Goal: Task Accomplishment & Management: Manage account settings

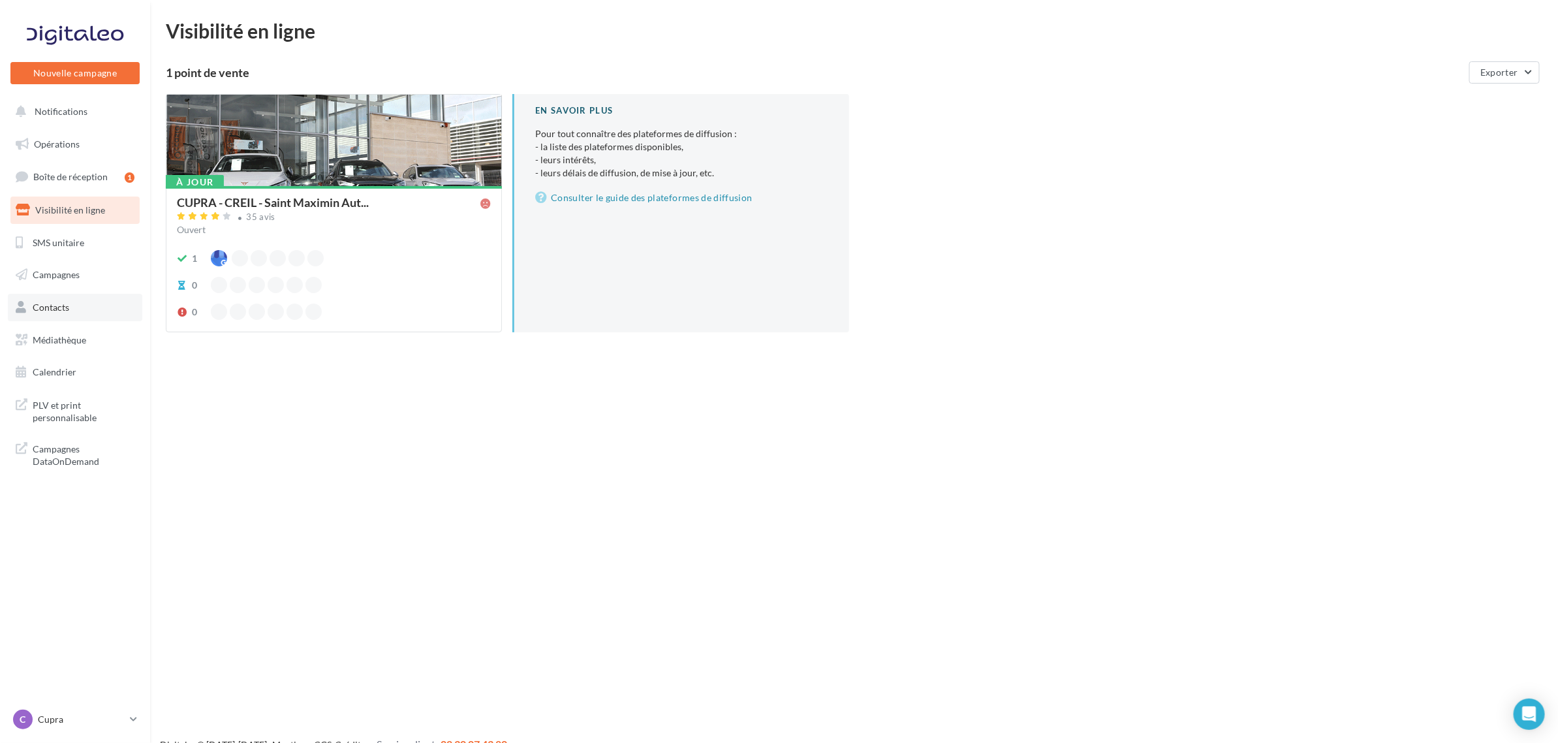
click at [79, 314] on link "Contacts" at bounding box center [75, 307] width 134 height 27
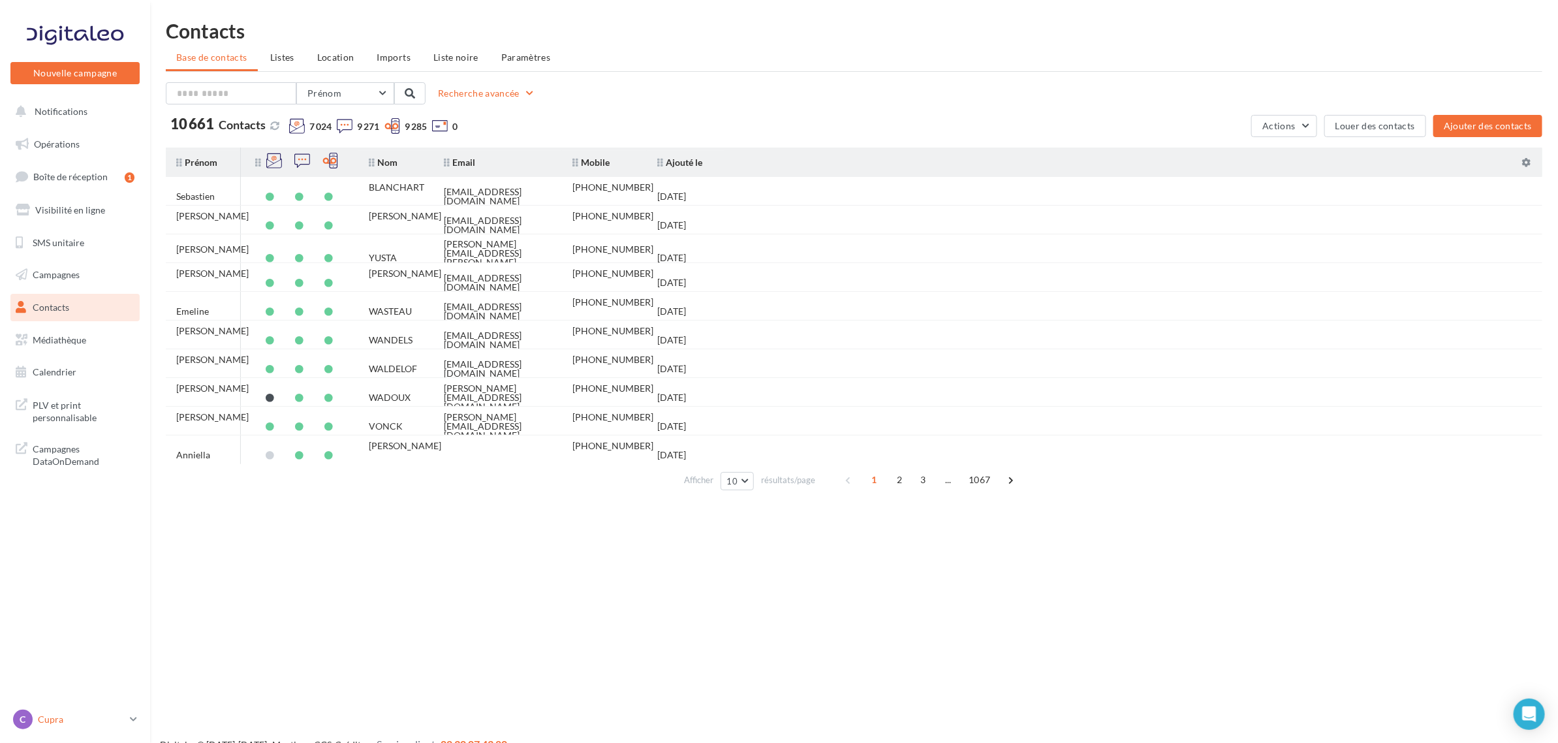
click at [69, 710] on div "C Cupra cupra_creil" at bounding box center [69, 720] width 112 height 20
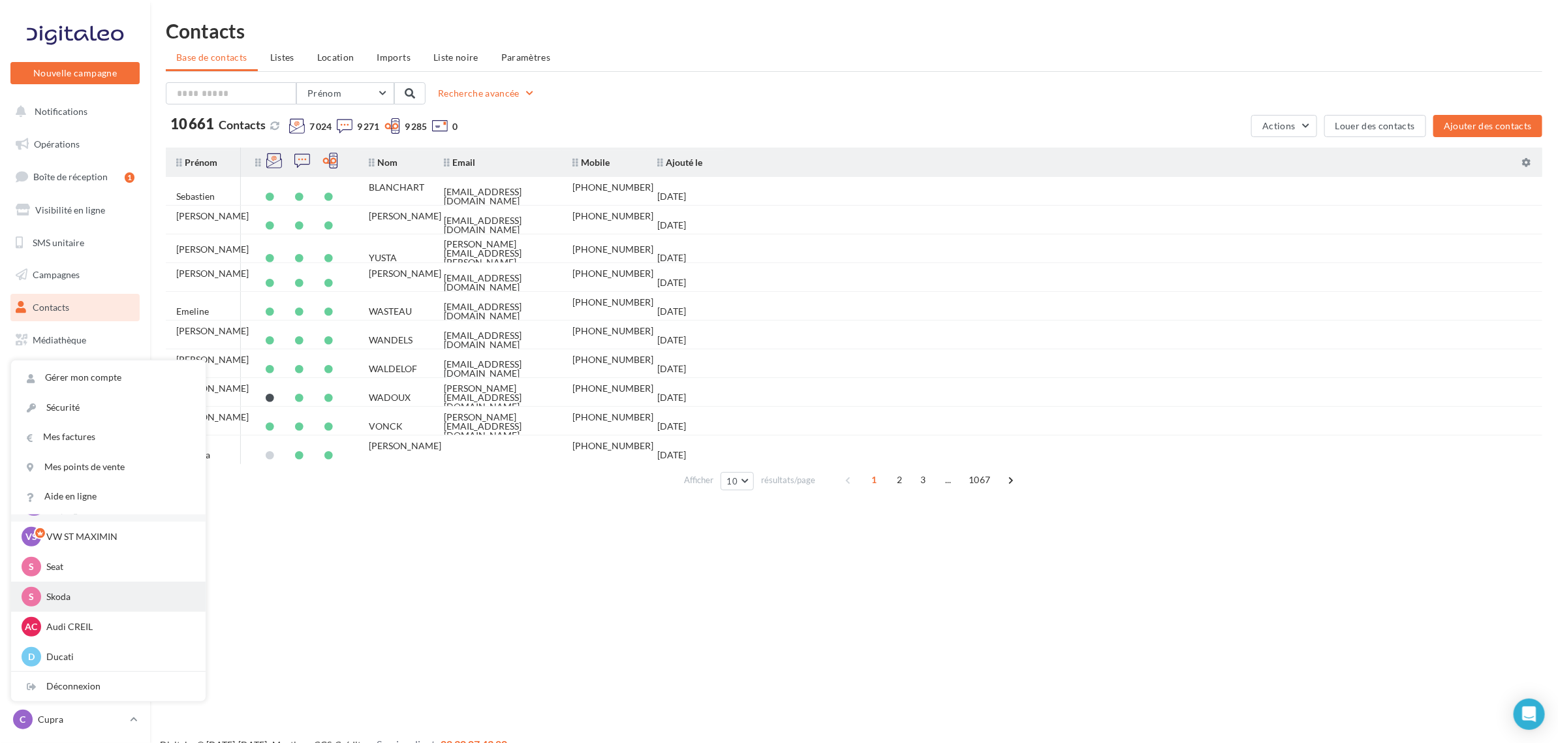
scroll to position [60, 0]
click at [82, 672] on div "Déconnexion" at bounding box center [108, 686] width 195 height 29
